Goal: Information Seeking & Learning: Learn about a topic

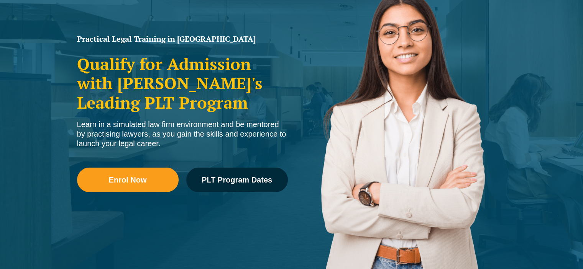
scroll to position [108, 0]
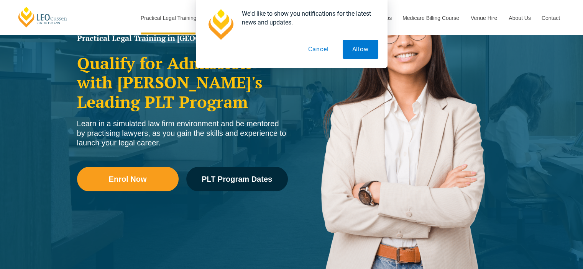
click at [312, 48] on button "Cancel" at bounding box center [318, 49] width 39 height 19
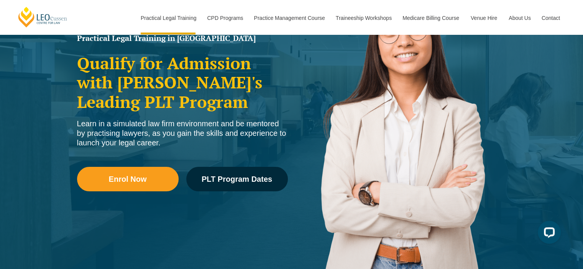
scroll to position [0, 0]
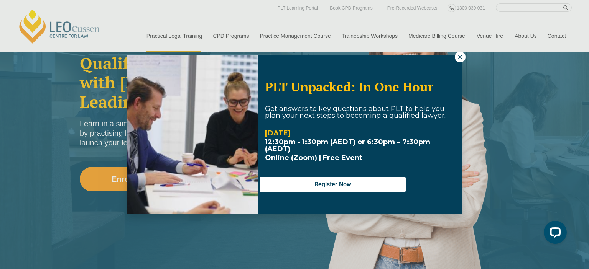
click at [460, 54] on icon at bounding box center [459, 57] width 7 height 7
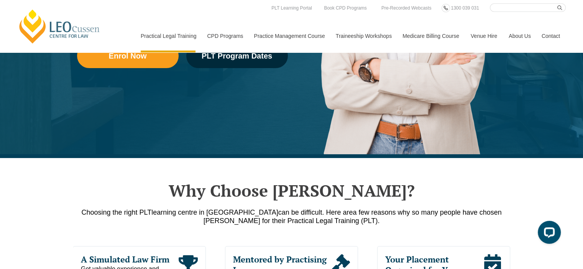
scroll to position [232, 0]
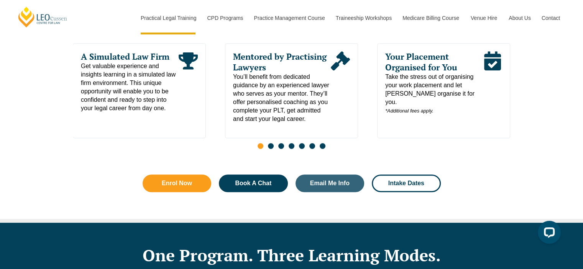
scroll to position [444, 0]
